Goal: Find specific page/section: Find specific page/section

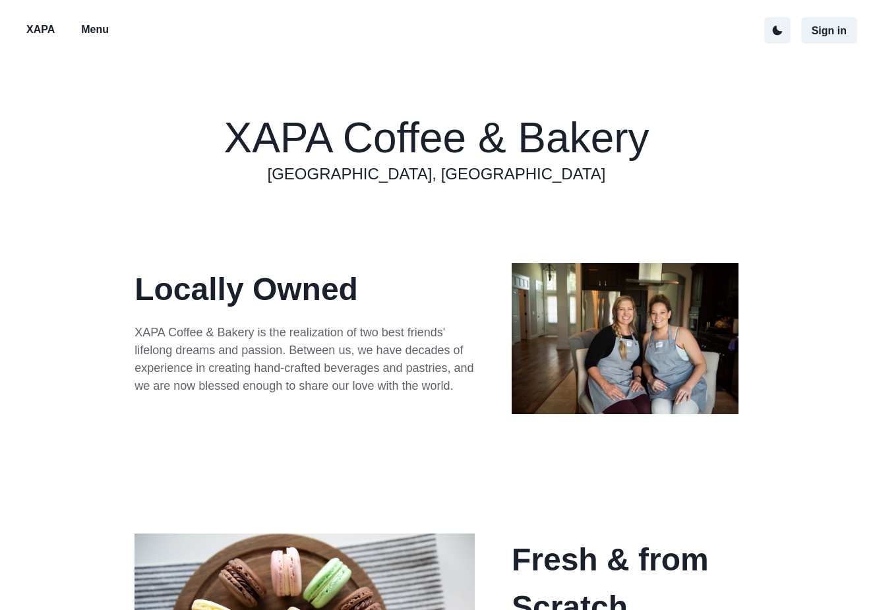
click at [100, 23] on p "Menu" at bounding box center [95, 30] width 28 height 16
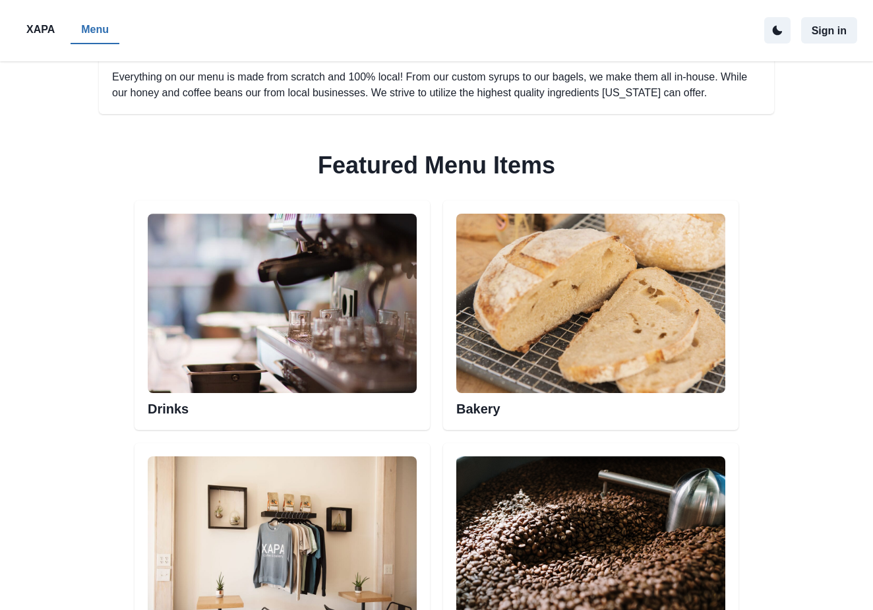
scroll to position [675, 0]
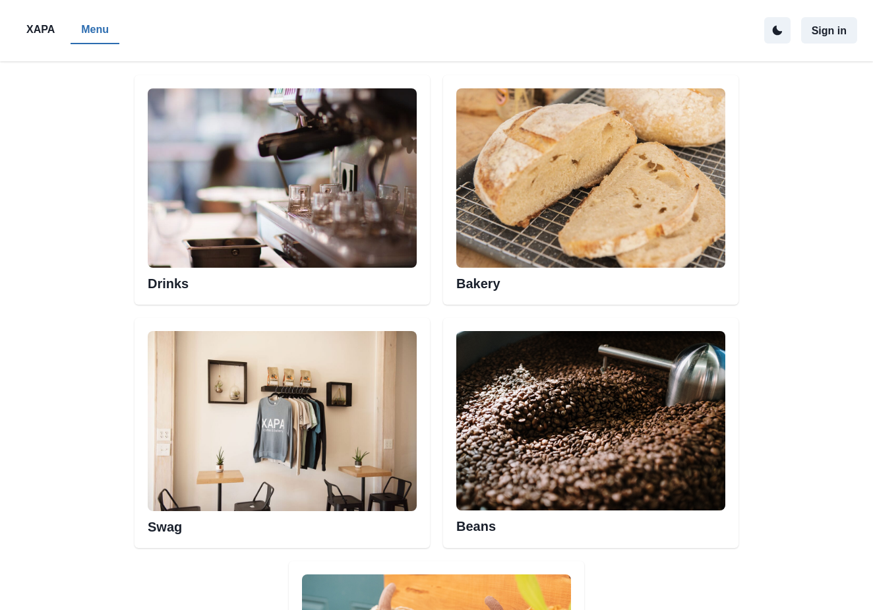
click at [571, 241] on img at bounding box center [590, 177] width 269 height 179
click at [490, 284] on h2 "Bakery" at bounding box center [590, 280] width 269 height 24
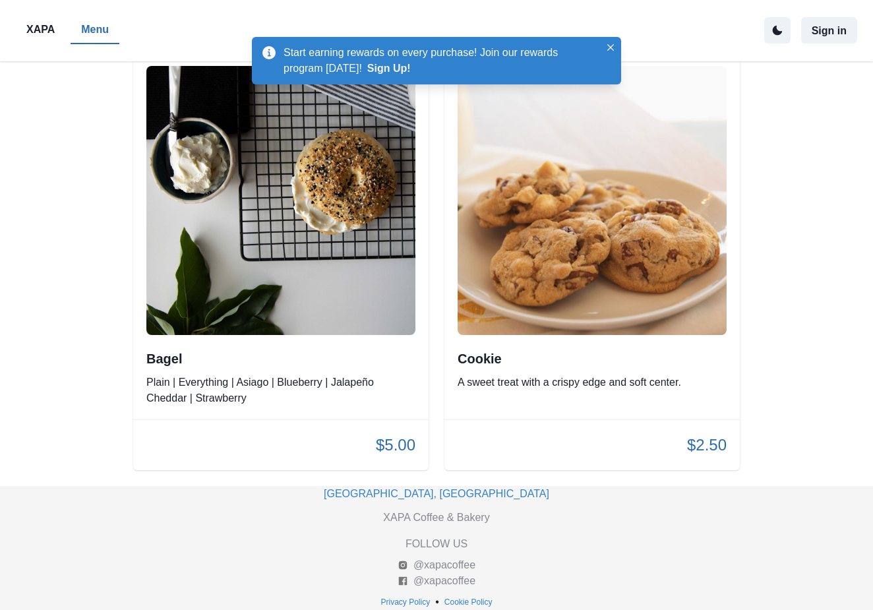
scroll to position [4078, 0]
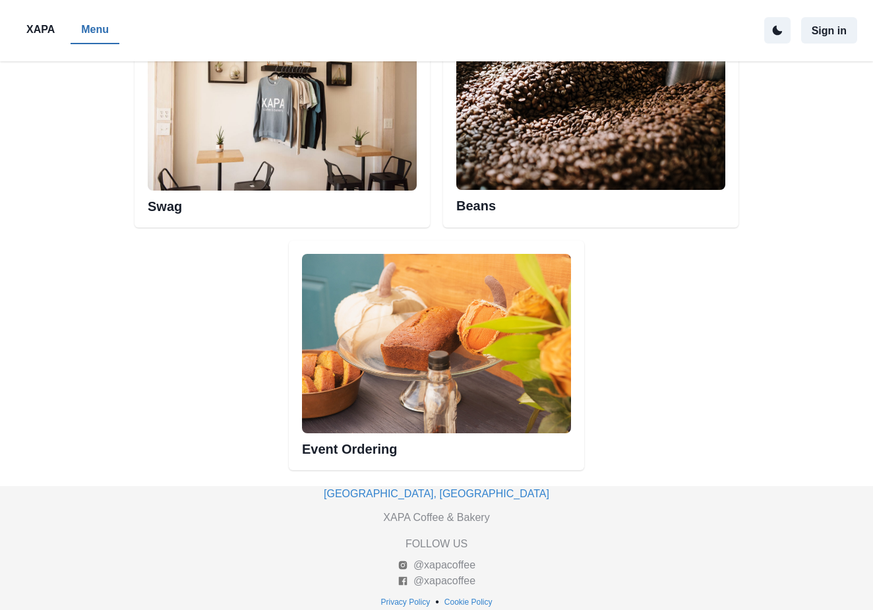
scroll to position [675, 0]
